Goal: Transaction & Acquisition: Purchase product/service

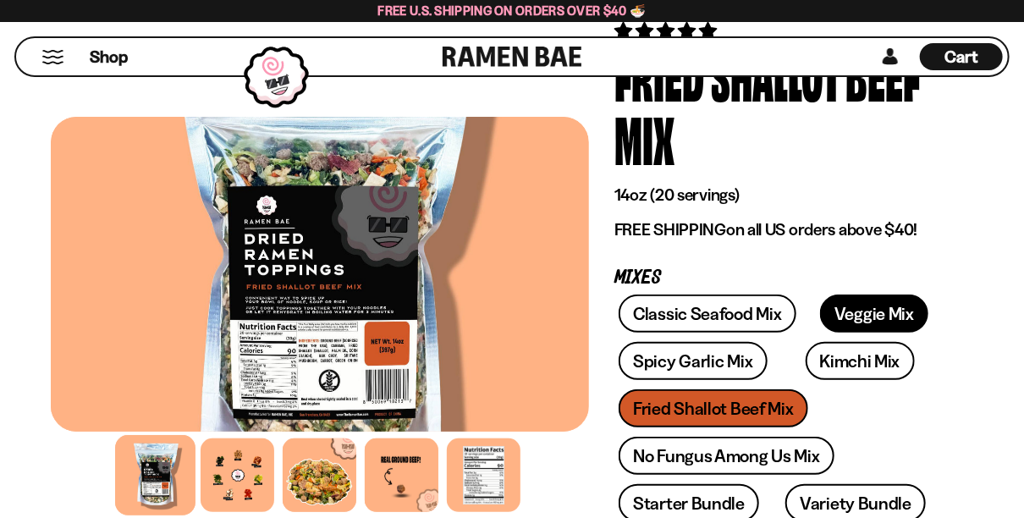
scroll to position [169, 0]
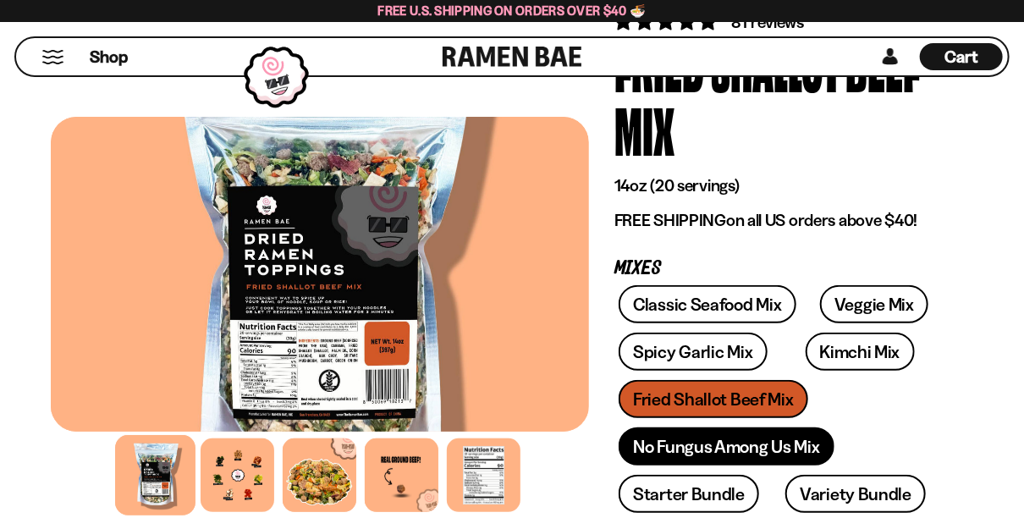
click at [732, 436] on link "No Fungus Among Us Mix" at bounding box center [725, 446] width 215 height 38
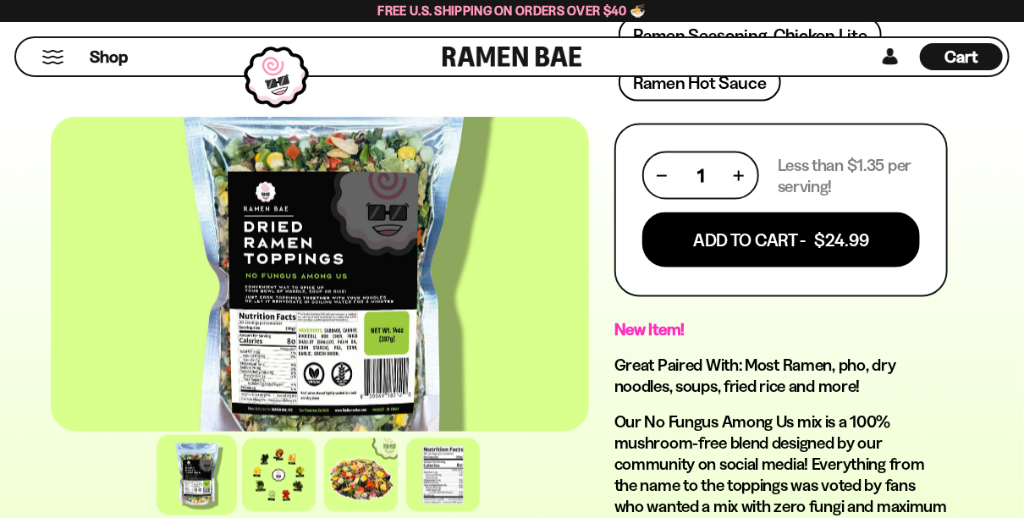
scroll to position [931, 0]
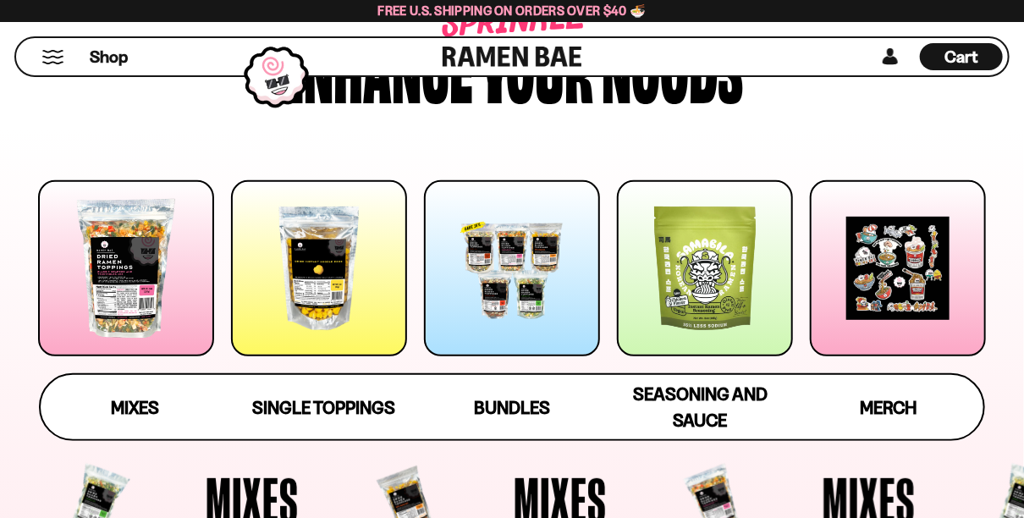
scroll to position [254, 0]
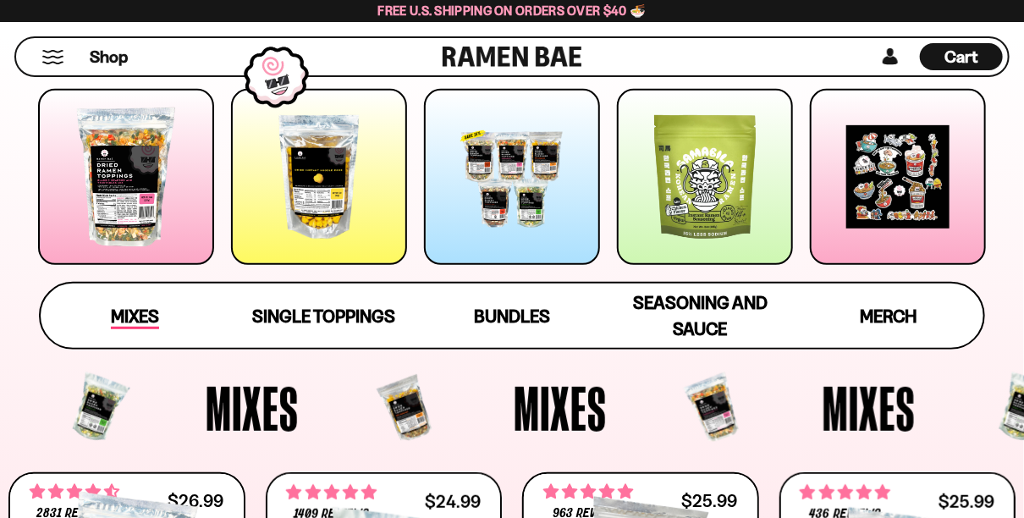
click at [146, 315] on span "Mixes" at bounding box center [135, 317] width 48 height 24
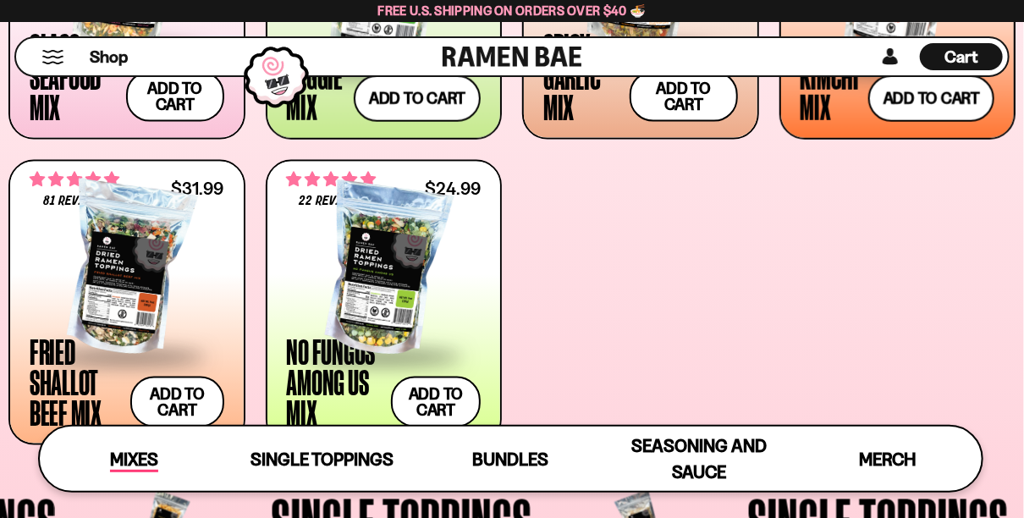
scroll to position [877, 0]
